Goal: Information Seeking & Learning: Learn about a topic

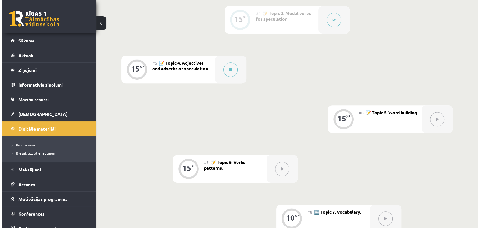
scroll to position [318, 0]
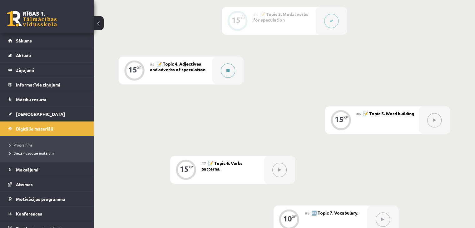
click at [229, 73] on icon at bounding box center [228, 71] width 3 height 4
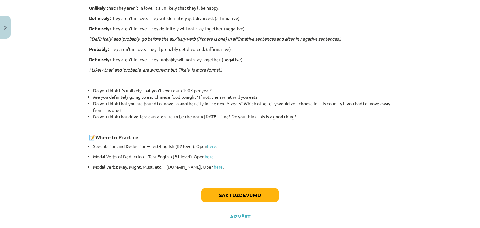
scroll to position [203, 0]
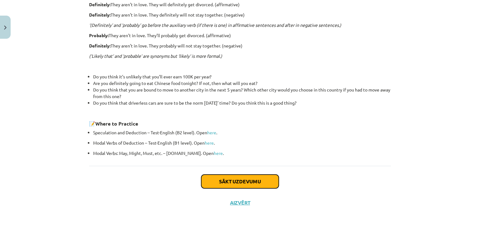
click at [241, 180] on button "Sākt uzdevumu" at bounding box center [240, 182] width 78 height 14
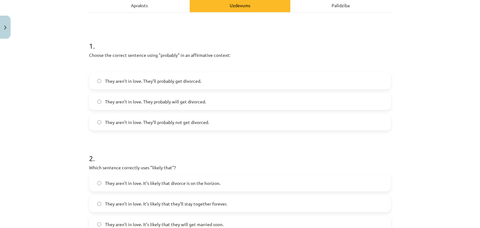
scroll to position [95, 0]
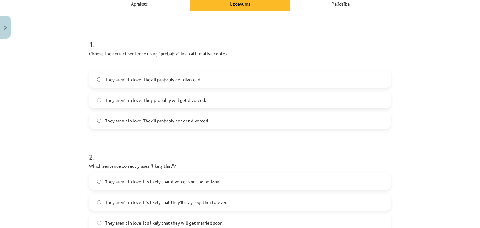
click at [271, 102] on label "They aren’t in love. They probably will get divorced." at bounding box center [240, 100] width 301 height 16
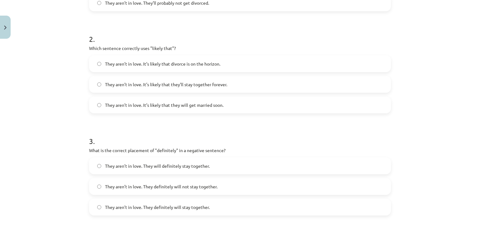
scroll to position [224, 0]
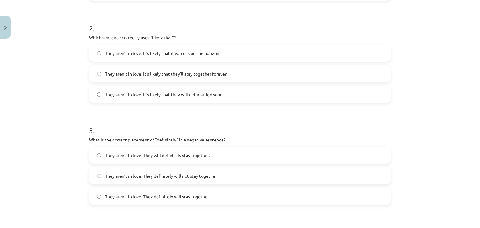
click at [261, 57] on label "They aren’t in love. It’s likely that divorce is on the horizon." at bounding box center [240, 53] width 301 height 16
click at [363, 53] on label "They aren’t in love. It’s likely that divorce is on the horizon." at bounding box center [240, 53] width 301 height 16
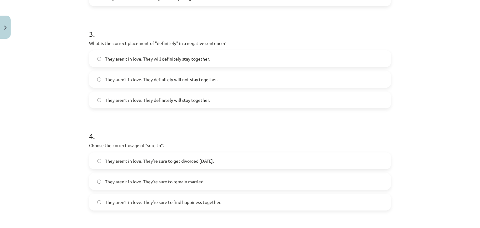
scroll to position [321, 0]
click at [241, 79] on label "They aren’t in love. They definitely will not stay together." at bounding box center [240, 79] width 301 height 16
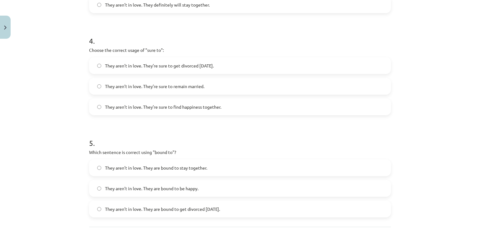
scroll to position [417, 0]
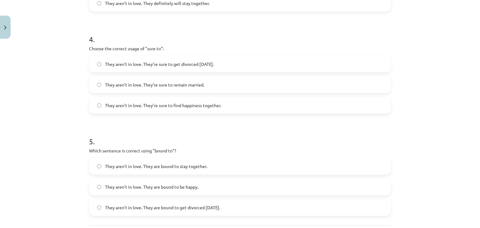
click at [240, 65] on label "They aren’t in love. They’re sure to get divorced [DATE]." at bounding box center [240, 64] width 301 height 16
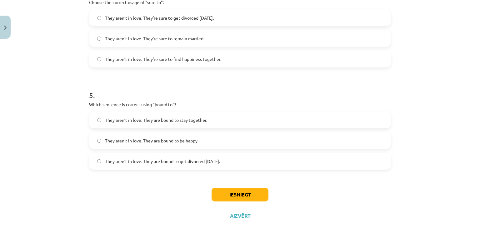
scroll to position [478, 0]
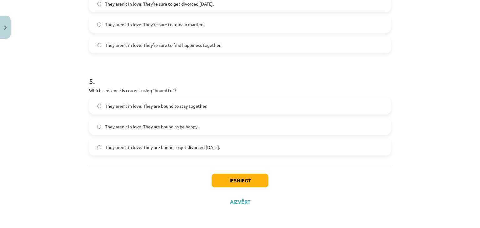
click at [283, 149] on label "They aren’t in love. They are bound to get divorced [DATE]." at bounding box center [240, 147] width 301 height 16
click at [243, 179] on button "Iesniegt" at bounding box center [240, 181] width 57 height 14
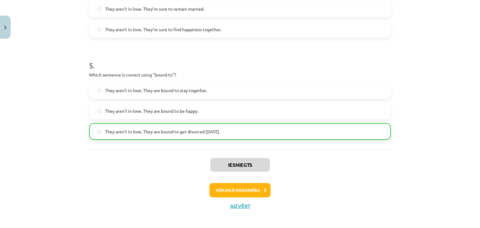
scroll to position [497, 0]
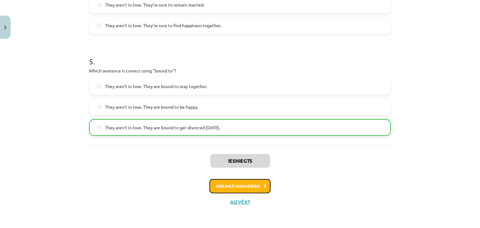
click at [238, 186] on button "Nākamā nodarbība" at bounding box center [239, 186] width 61 height 14
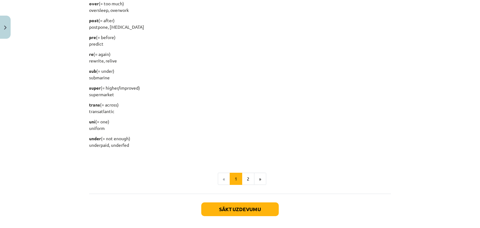
scroll to position [780, 0]
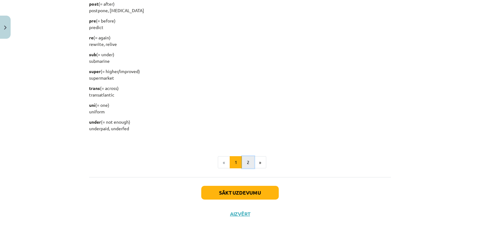
click at [246, 165] on button "2" at bounding box center [248, 162] width 13 height 13
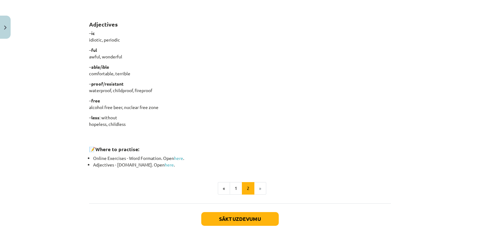
scroll to position [503, 0]
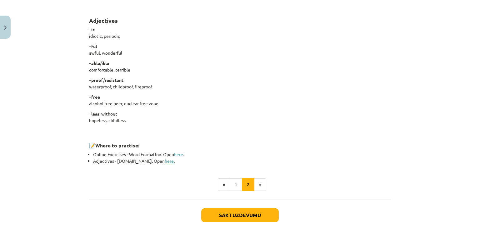
click at [165, 162] on link "here" at bounding box center [169, 161] width 9 height 6
click at [255, 211] on button "Sākt uzdevumu" at bounding box center [240, 215] width 78 height 14
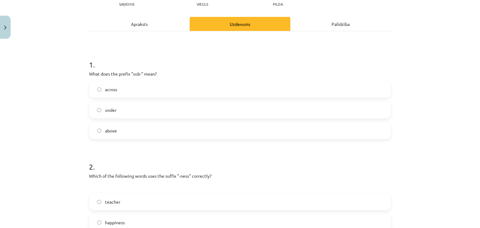
scroll to position [85, 0]
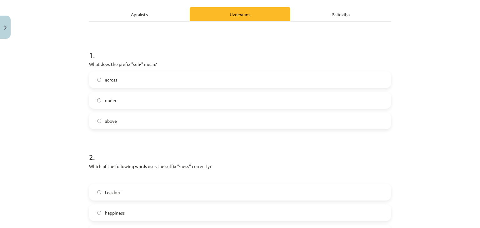
click at [148, 99] on label "under" at bounding box center [240, 101] width 301 height 16
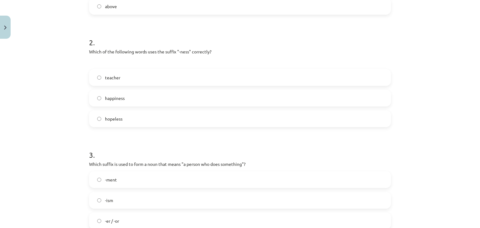
scroll to position [200, 0]
click at [166, 97] on label "happiness" at bounding box center [240, 98] width 301 height 16
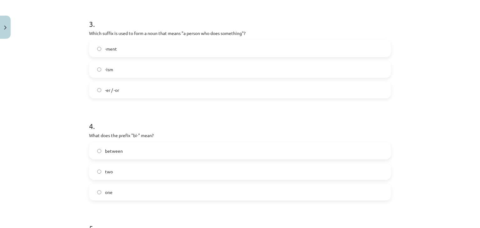
scroll to position [340, 0]
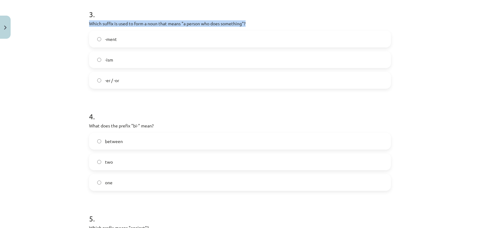
drag, startPoint x: 250, startPoint y: 22, endPoint x: 82, endPoint y: 23, distance: 168.2
click at [82, 23] on div "Mācību tēma: Angļu valodas i - 11. klases 1. ieskaites mācību materiāls #6 📝 To…" at bounding box center [240, 114] width 480 height 228
copy p "Which suffix is used to form a noun that means "a person who does something"?"
click at [129, 6] on h1 "3 ." at bounding box center [240, 8] width 302 height 19
click at [140, 80] on label "-er / -or" at bounding box center [240, 81] width 301 height 16
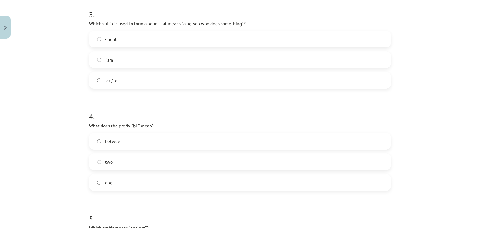
scroll to position [401, 0]
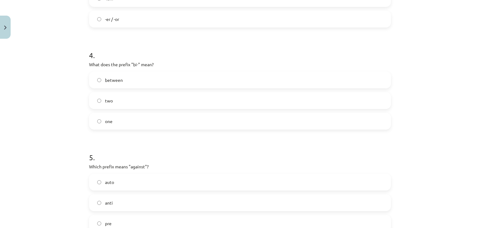
click at [153, 83] on label "between" at bounding box center [240, 80] width 301 height 16
drag, startPoint x: 171, startPoint y: 64, endPoint x: 81, endPoint y: 63, distance: 90.3
click at [81, 63] on div "Mācību tēma: Angļu valodas i - 11. klases 1. ieskaites mācību materiāls #6 📝 To…" at bounding box center [240, 114] width 480 height 228
copy p "What does the prefix "bi-" mean?"
click at [166, 103] on label "two" at bounding box center [240, 101] width 301 height 16
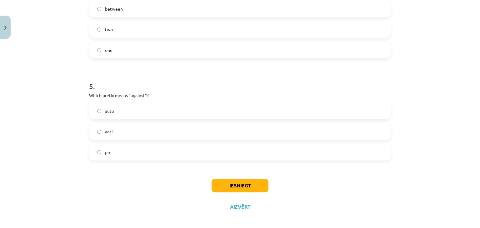
scroll to position [478, 0]
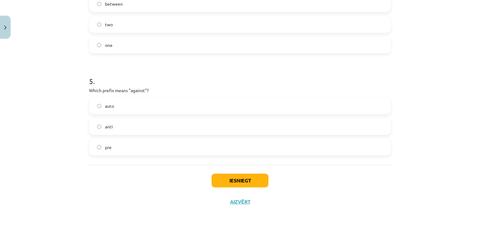
click at [190, 127] on label "anti" at bounding box center [240, 127] width 301 height 16
click at [233, 181] on button "Iesniegt" at bounding box center [240, 181] width 57 height 14
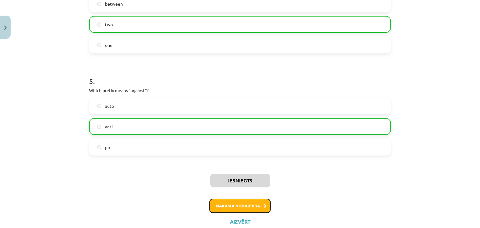
click at [222, 207] on button "Nākamā nodarbība" at bounding box center [239, 206] width 61 height 14
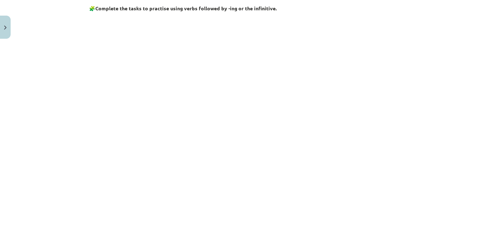
scroll to position [266, 0]
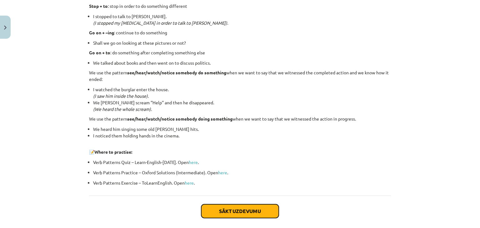
click at [234, 212] on button "Sākt uzdevumu" at bounding box center [240, 211] width 78 height 14
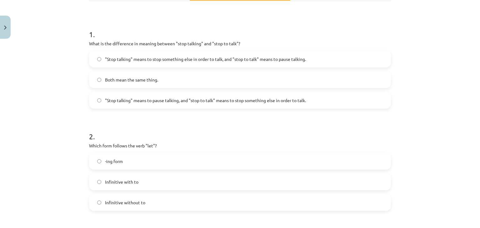
scroll to position [108, 0]
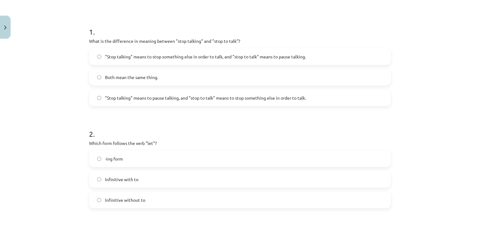
click at [215, 97] on span ""Stop talking" means to pause talking, and "stop to talk" means to stop somethi…" at bounding box center [205, 98] width 201 height 7
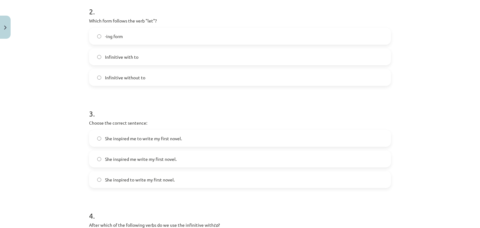
scroll to position [231, 0]
click at [122, 34] on label "-ing form" at bounding box center [240, 36] width 301 height 16
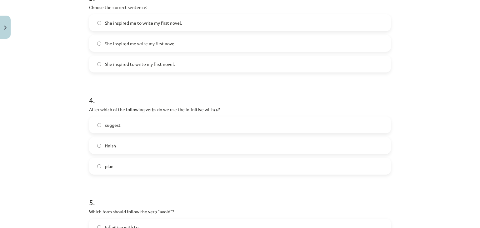
scroll to position [347, 0]
click at [194, 24] on label "She inspired me to write my first novel." at bounding box center [240, 22] width 301 height 16
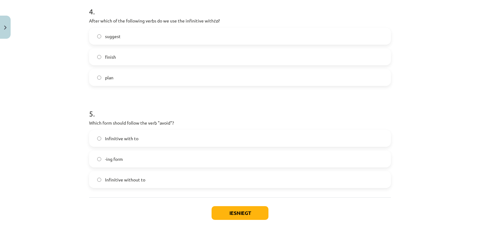
scroll to position [436, 0]
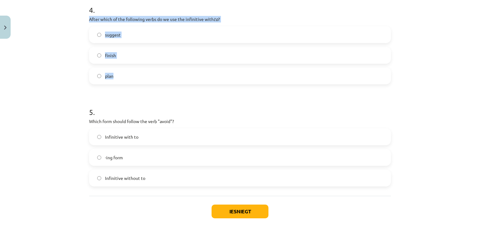
drag, startPoint x: 87, startPoint y: 18, endPoint x: 120, endPoint y: 68, distance: 60.2
click at [120, 68] on div "4 . After which of the following verbs do we use the infinitive with to ? sugge…" at bounding box center [240, 40] width 302 height 90
copy div "After which of the following verbs do we use the infinitive with to ? suggest f…"
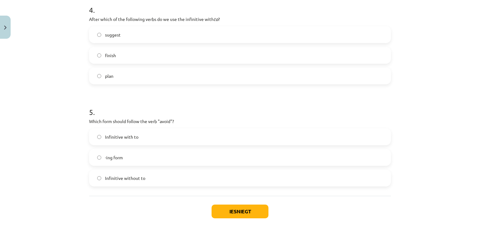
click at [155, 11] on h1 "4 ." at bounding box center [240, 4] width 302 height 19
click at [115, 76] on label "plan" at bounding box center [240, 76] width 301 height 16
click at [167, 158] on label "-ing form" at bounding box center [240, 158] width 301 height 16
click at [254, 209] on button "Iesniegt" at bounding box center [240, 212] width 57 height 14
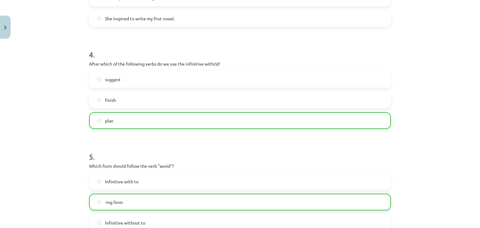
scroll to position [487, 0]
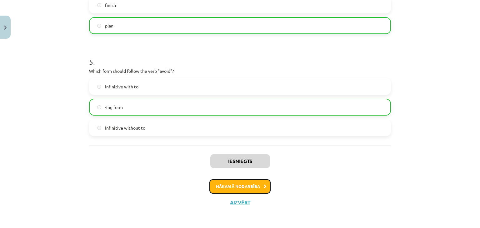
click at [250, 185] on button "Nākamā nodarbība" at bounding box center [239, 186] width 61 height 14
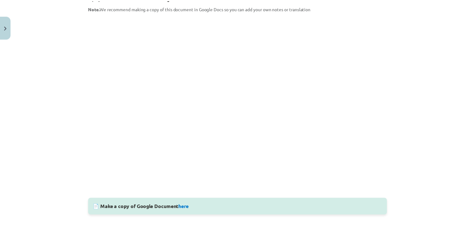
scroll to position [150, 0]
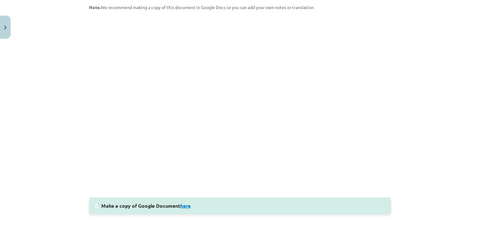
click at [185, 205] on link "here" at bounding box center [185, 206] width 10 height 7
click at [8, 28] on button "Close" at bounding box center [5, 27] width 11 height 23
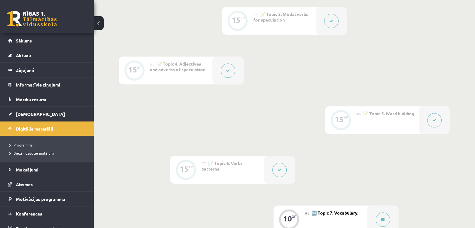
click at [97, 24] on button at bounding box center [99, 23] width 10 height 14
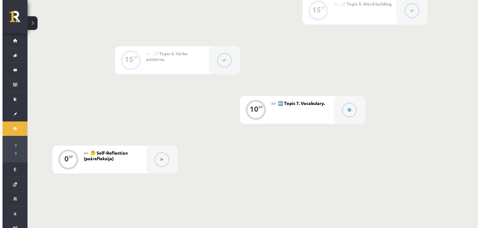
scroll to position [431, 0]
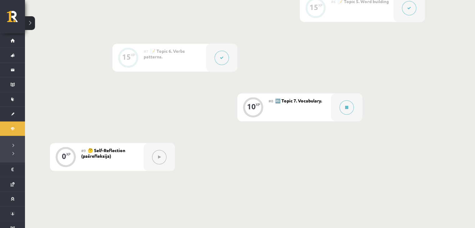
click at [300, 108] on div "#8 🔤 Topic 7. Vocabulary." at bounding box center [300, 107] width 63 height 28
click at [346, 107] on icon at bounding box center [346, 108] width 3 height 4
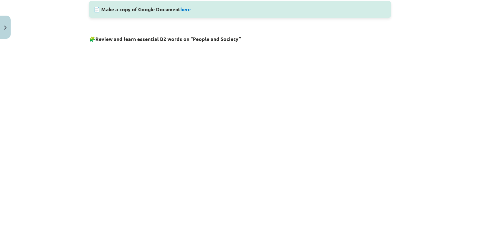
scroll to position [348, 0]
